Goal: Task Accomplishment & Management: Manage account settings

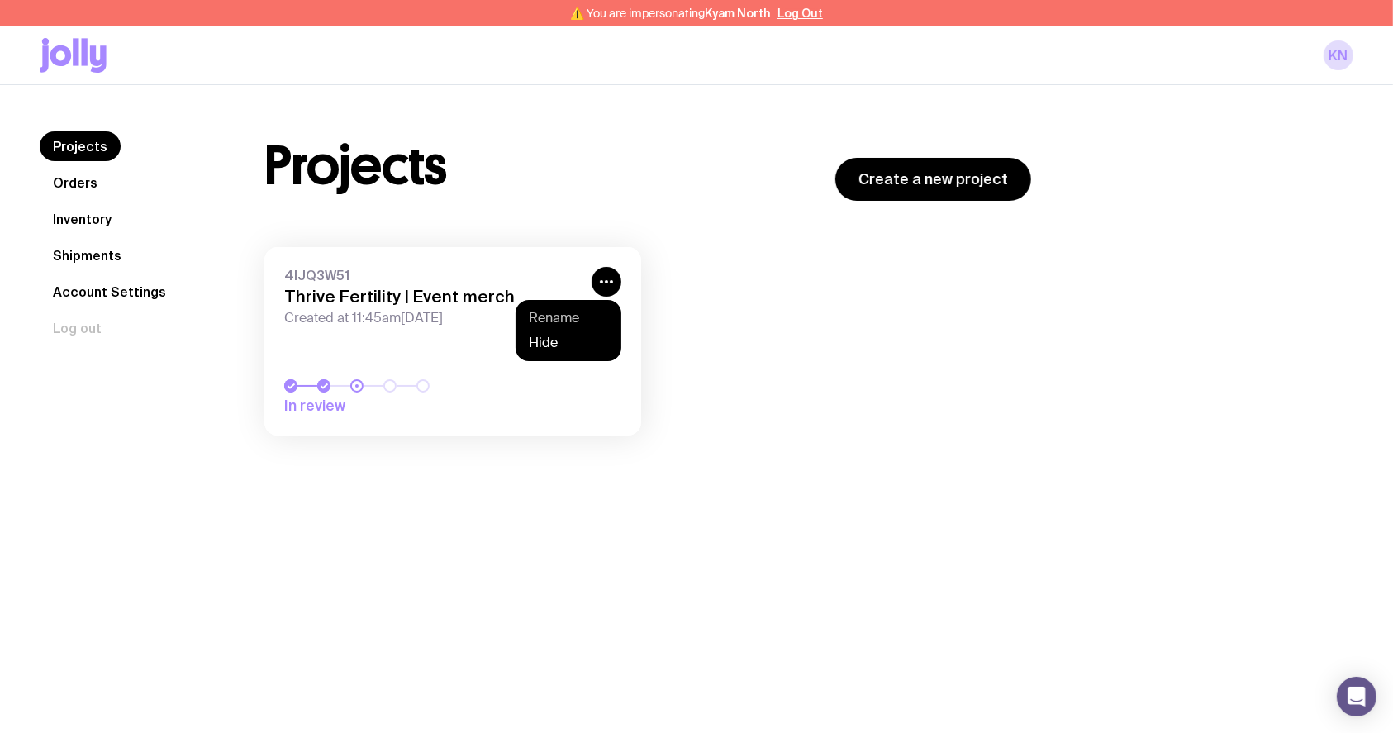
click at [588, 306] on div "Rename Hide" at bounding box center [568, 330] width 106 height 61
click at [587, 318] on button "Rename" at bounding box center [568, 318] width 79 height 17
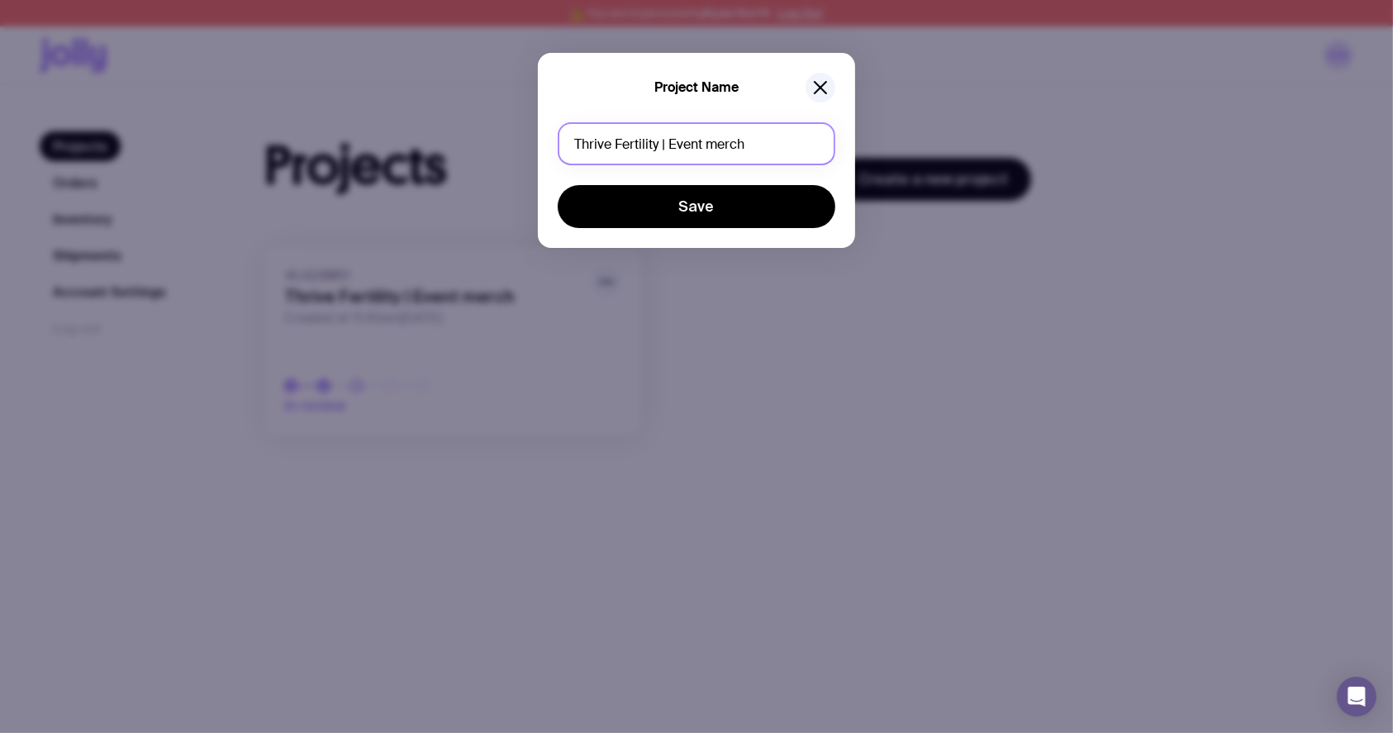
drag, startPoint x: 755, startPoint y: 142, endPoint x: 667, endPoint y: 129, distance: 88.6
click at [666, 127] on input "Thrive Fertility | Event merch" at bounding box center [697, 143] width 278 height 43
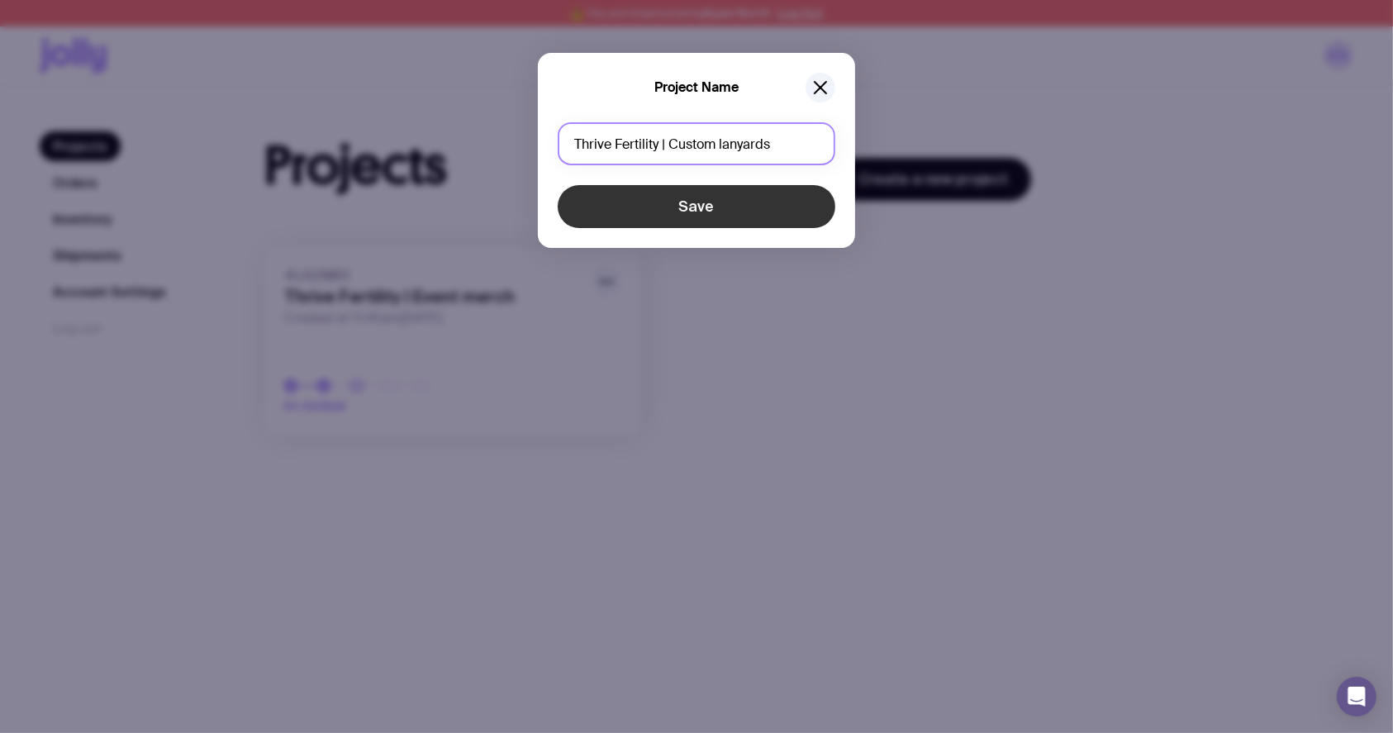
type input "Thrive Fertility | Custom lanyards"
click at [747, 194] on button "Save" at bounding box center [697, 206] width 278 height 43
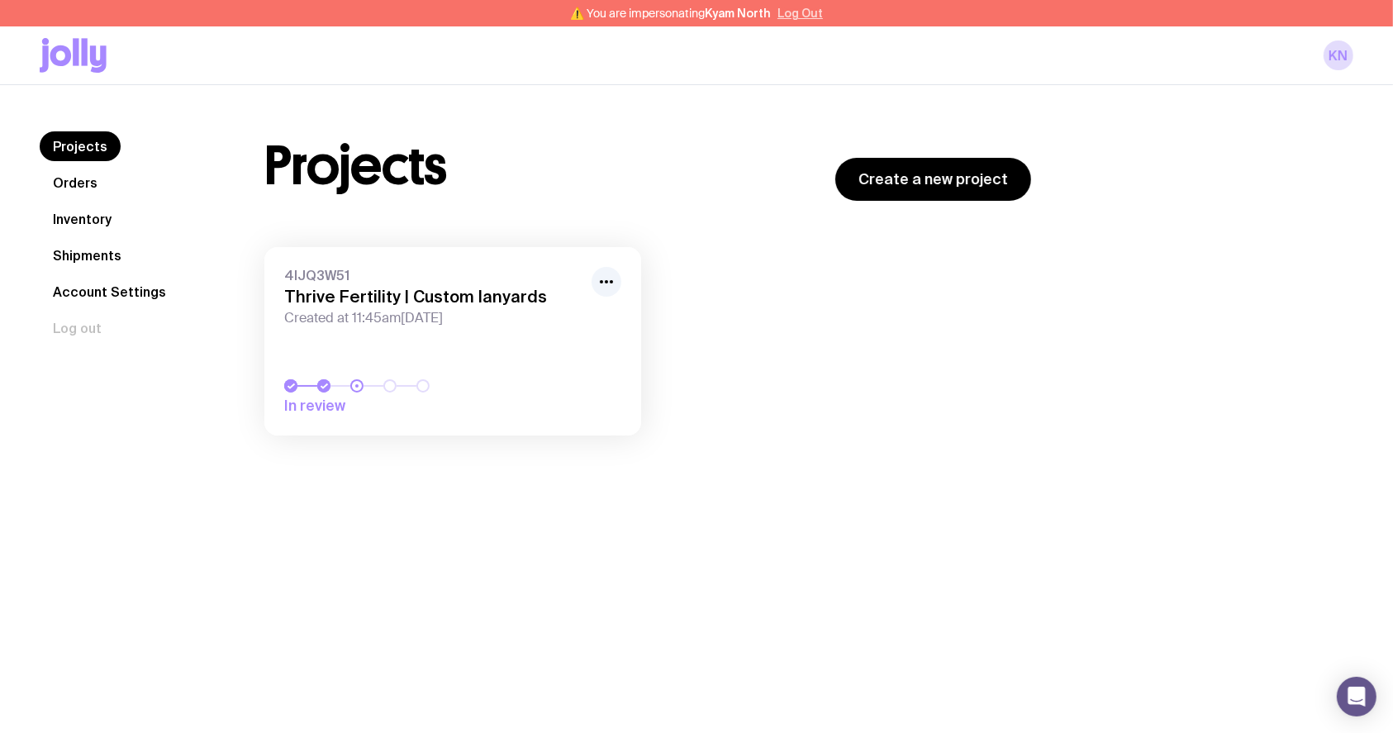
click at [795, 14] on button "Log Out" at bounding box center [799, 13] width 45 height 13
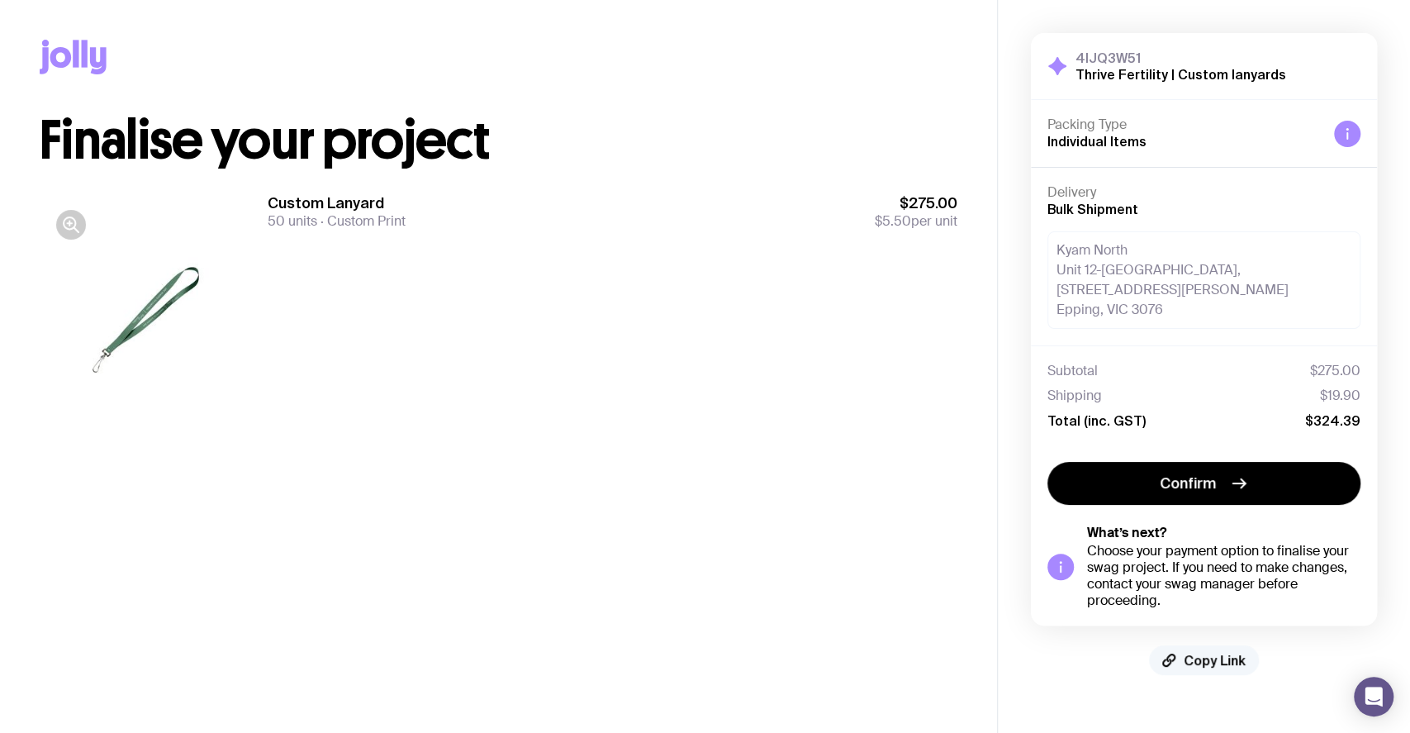
click at [1216, 658] on span "Copy Link" at bounding box center [1215, 660] width 62 height 17
click at [552, 372] on div "Custom Lanyard 50 units Custom Print $275.00 $5.50 per unit" at bounding box center [613, 320] width 690 height 254
click at [552, 373] on div "Custom Lanyard 50 units Custom Print $275.00 $5.50 per unit" at bounding box center [613, 320] width 690 height 254
click at [552, 377] on div "Custom Lanyard 50 units Custom Print $275.00 $5.50 per unit" at bounding box center [613, 320] width 690 height 254
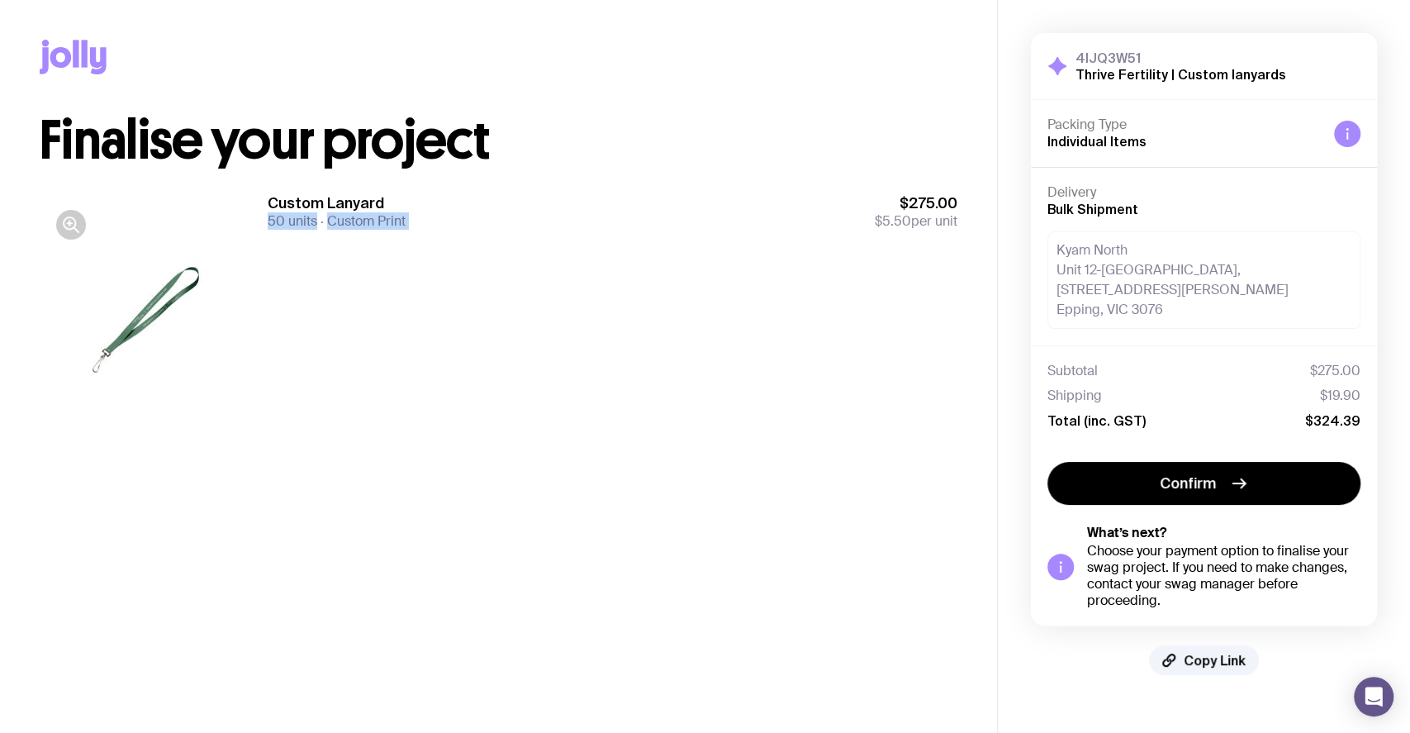
click at [575, 413] on div "Custom Lanyard 50 units Custom Print $275.00 $5.50 per unit" at bounding box center [613, 320] width 690 height 254
click at [576, 416] on div "Custom Lanyard 50 units Custom Print $275.00 $5.50 per unit" at bounding box center [613, 320] width 690 height 254
click at [585, 423] on div "Custom Lanyard 50 units Custom Print $275.00 $5.50 per unit" at bounding box center [613, 320] width 690 height 254
click at [1209, 658] on span "Copy Link" at bounding box center [1215, 660] width 62 height 17
click at [696, 346] on div "Custom Lanyard 50 units Custom Print $275.00 $5.50 per unit" at bounding box center [613, 320] width 690 height 254
